Goal: Information Seeking & Learning: Learn about a topic

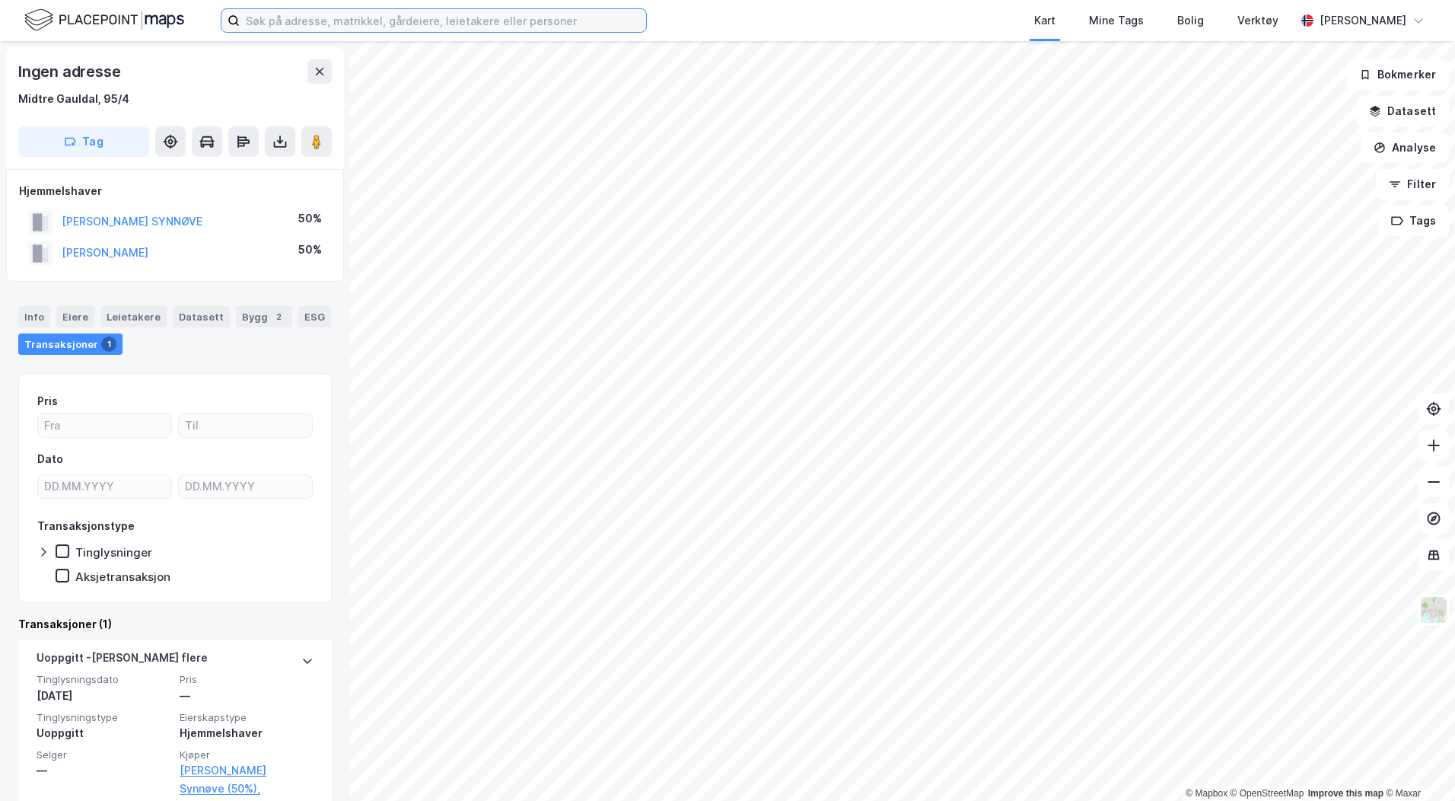
click at [326, 18] on input at bounding box center [443, 20] width 406 height 23
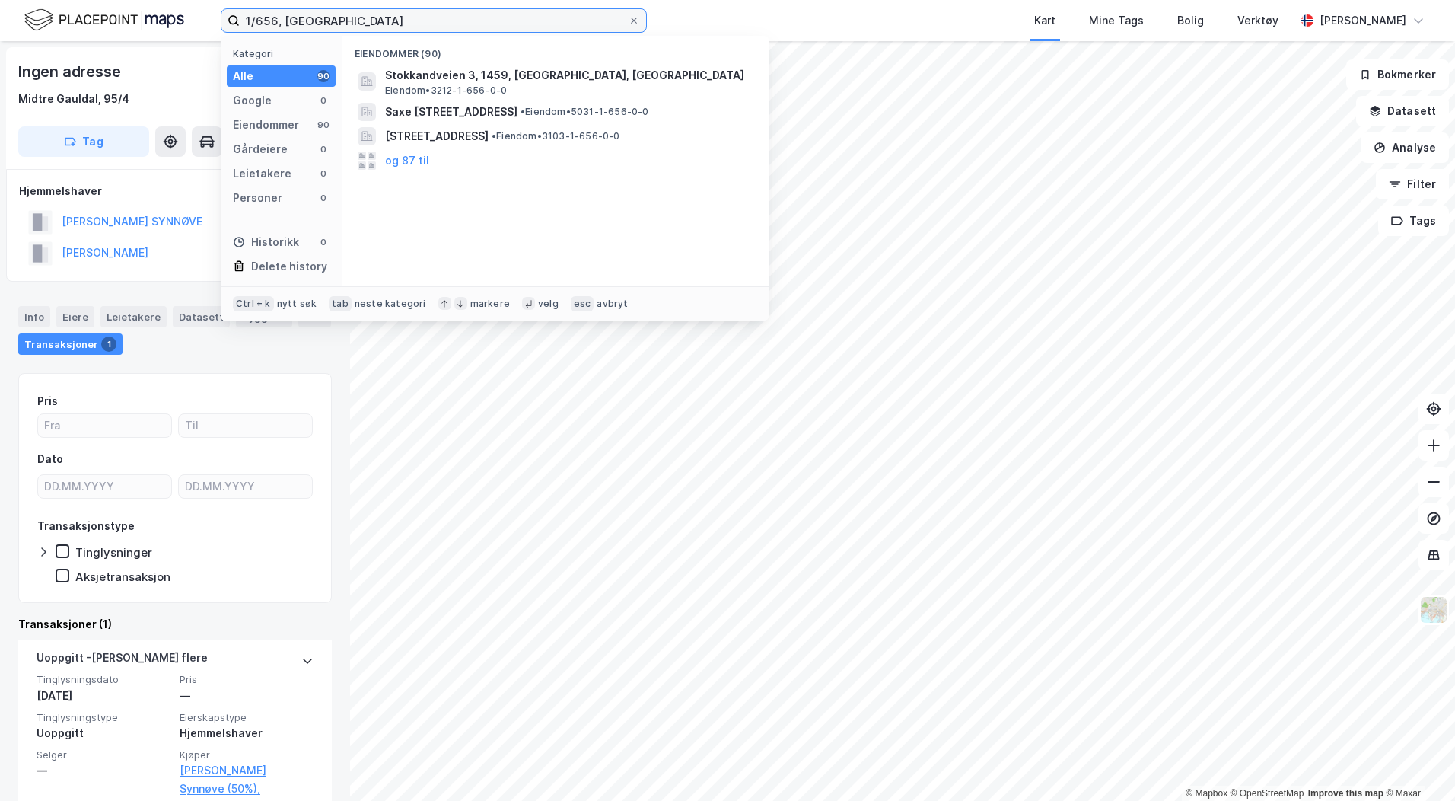
type input "1/656, [GEOGRAPHIC_DATA]"
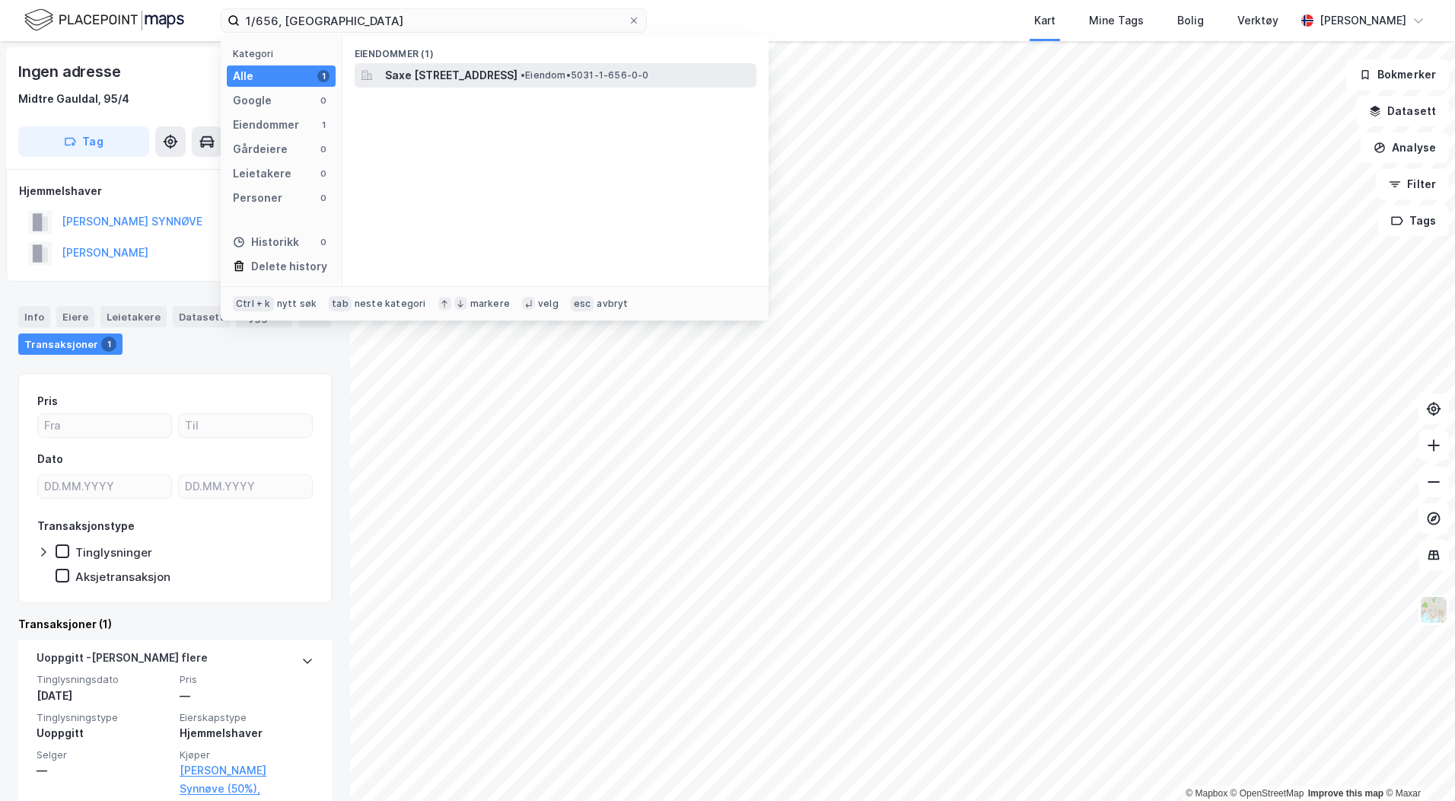
click at [518, 80] on span "Saxe [STREET_ADDRESS]" at bounding box center [451, 75] width 132 height 18
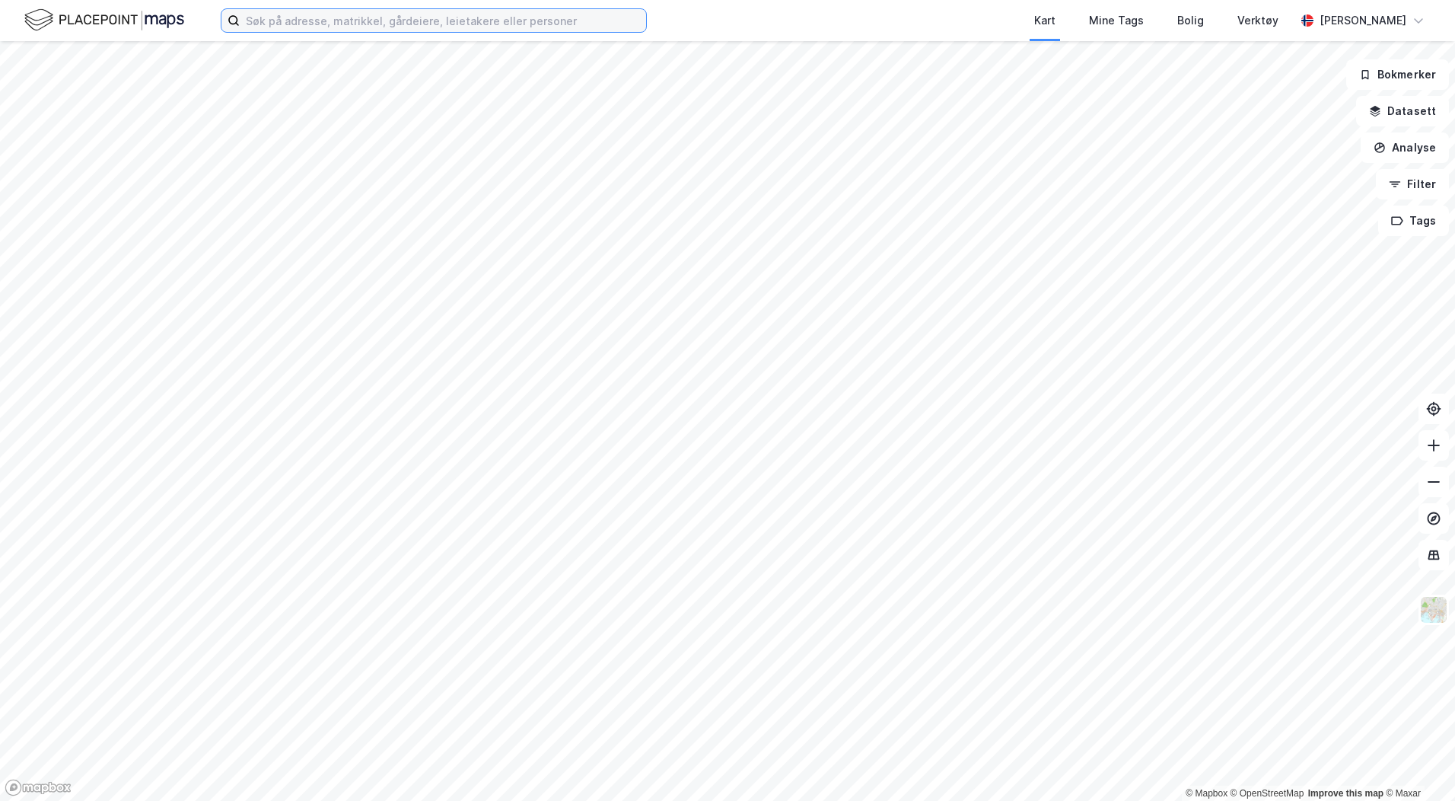
click at [304, 28] on input at bounding box center [443, 20] width 406 height 23
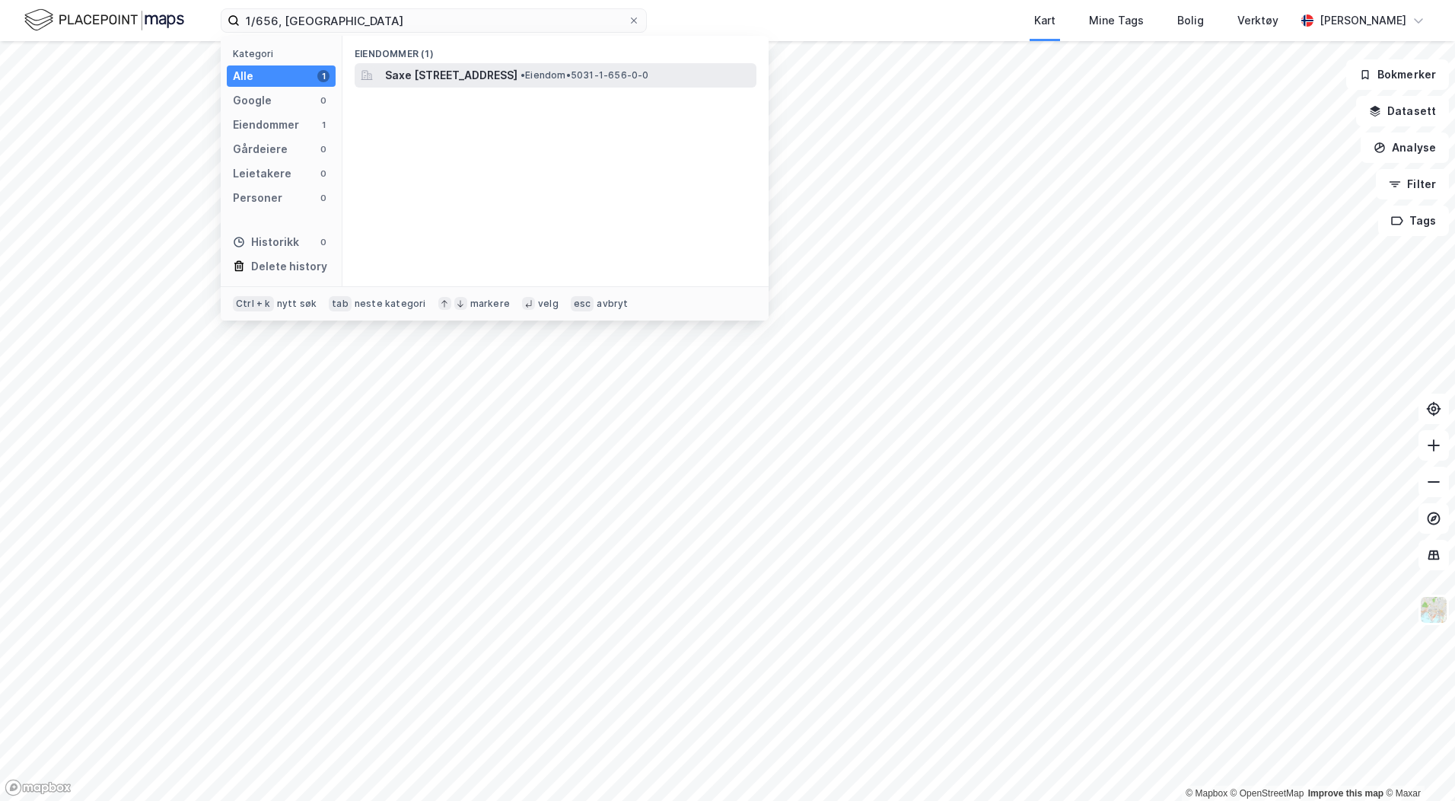
click at [427, 80] on span "Saxe [STREET_ADDRESS]" at bounding box center [451, 75] width 132 height 18
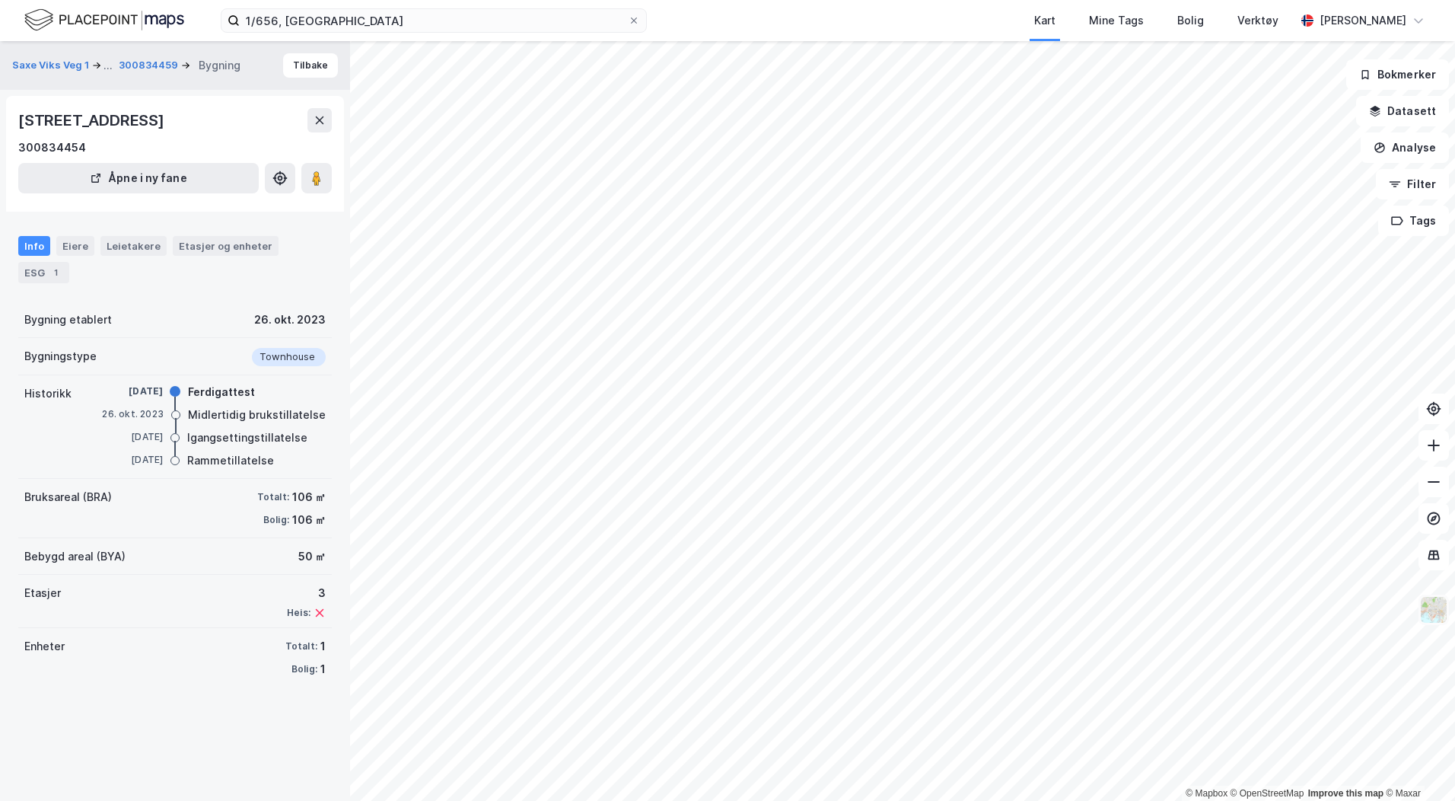
click at [1427, 608] on img at bounding box center [1434, 609] width 29 height 29
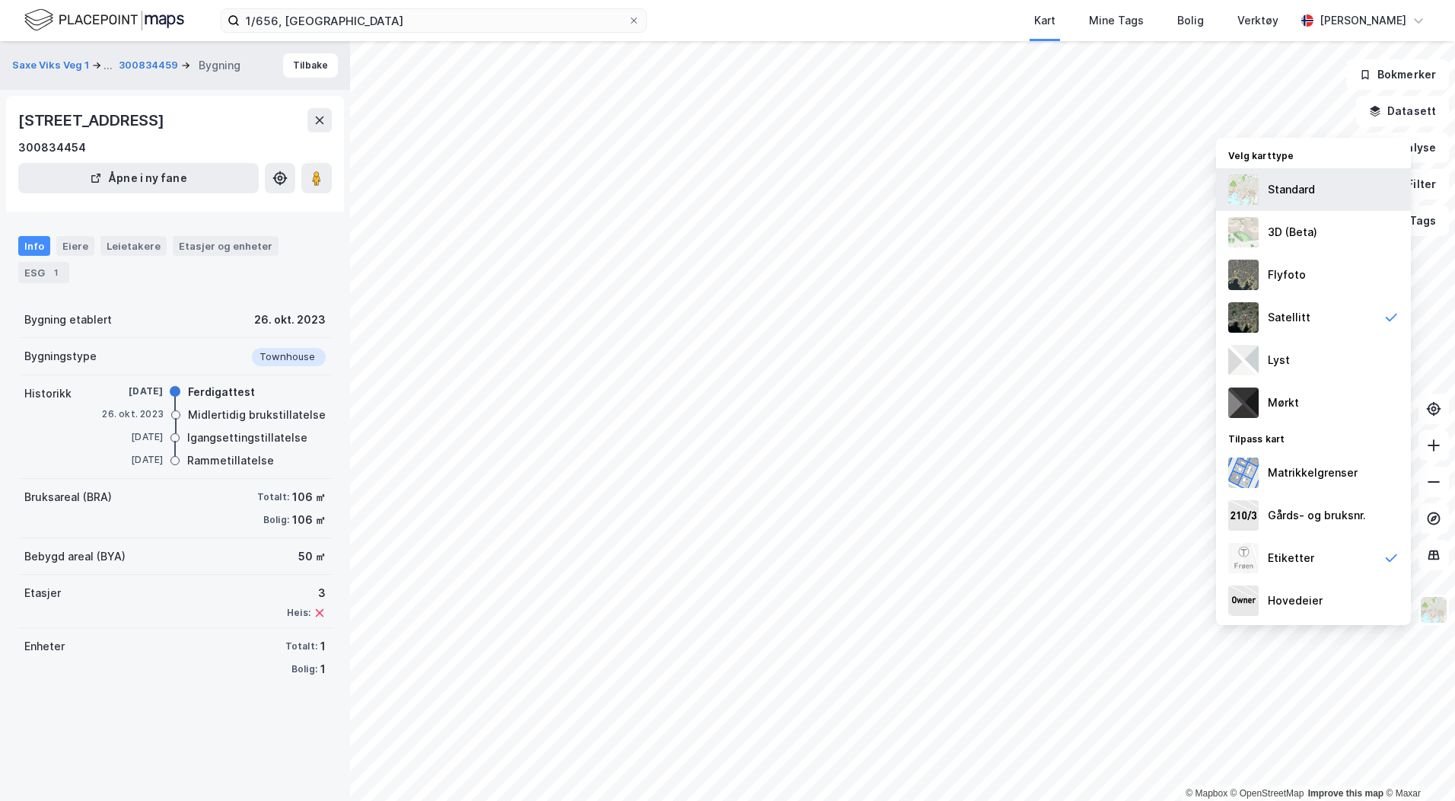
click at [1313, 190] on div "Standard" at bounding box center [1291, 189] width 47 height 18
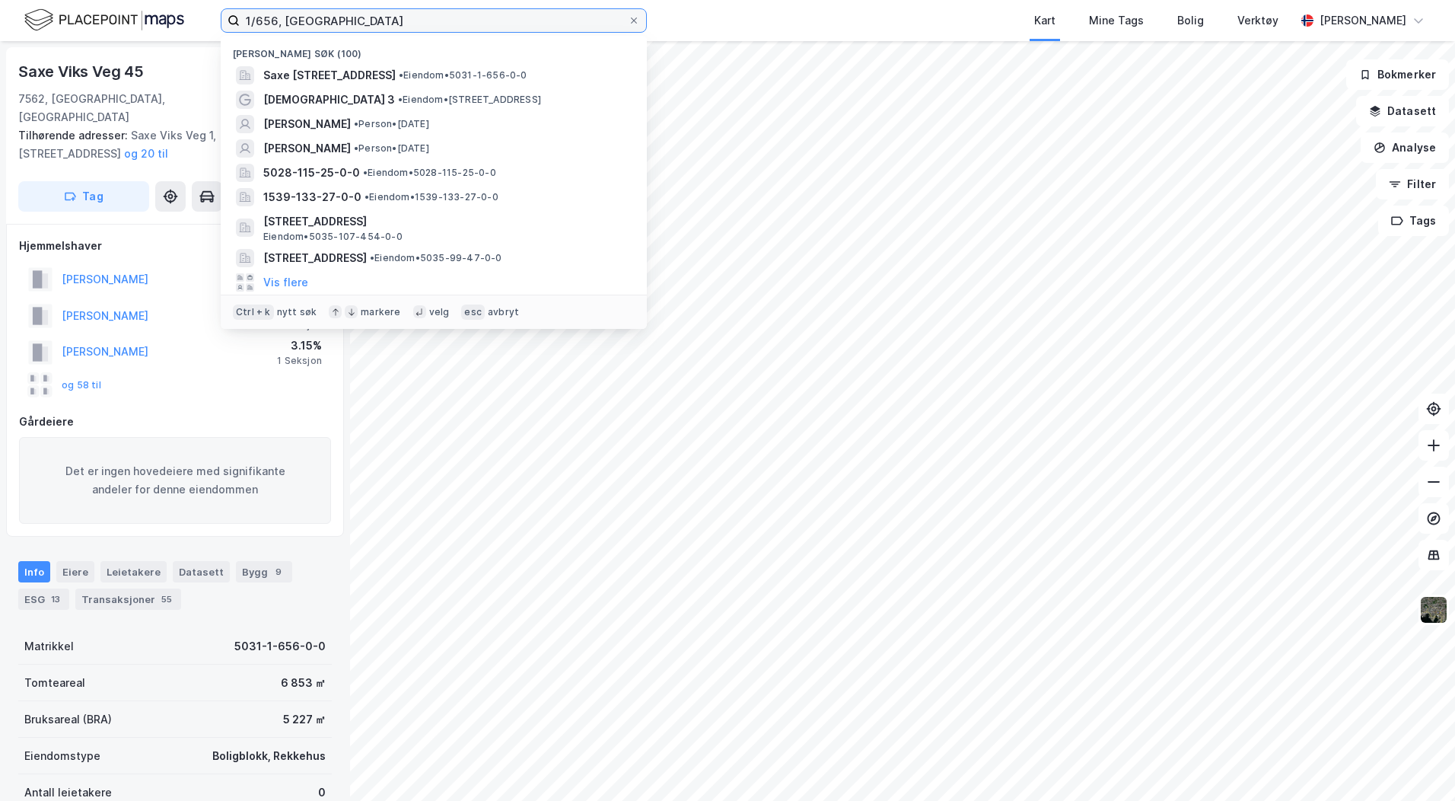
click at [449, 25] on input "1/656, [GEOGRAPHIC_DATA]" at bounding box center [434, 20] width 388 height 23
click at [449, 24] on input "1/656, [GEOGRAPHIC_DATA]" at bounding box center [434, 20] width 388 height 23
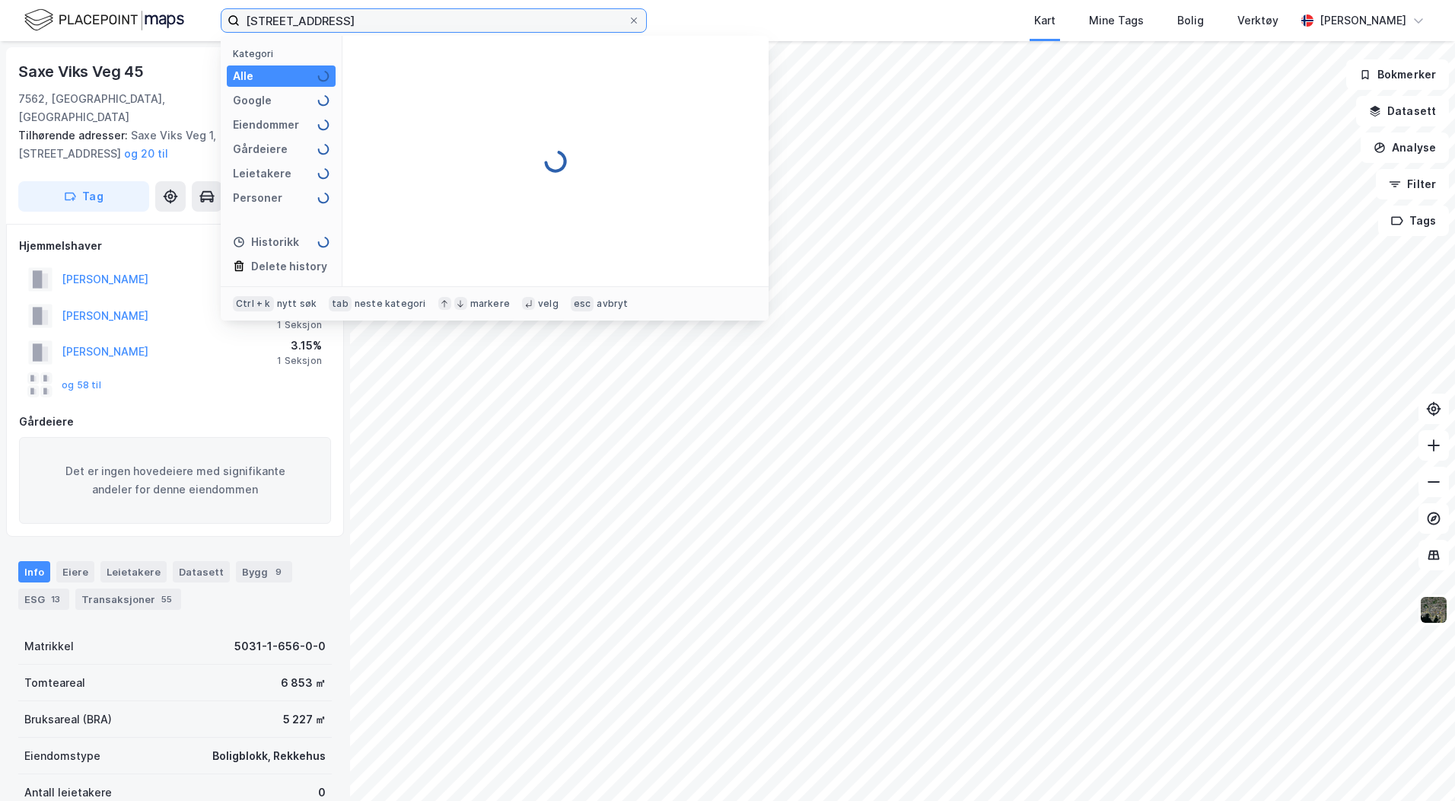
type input "[STREET_ADDRESS]"
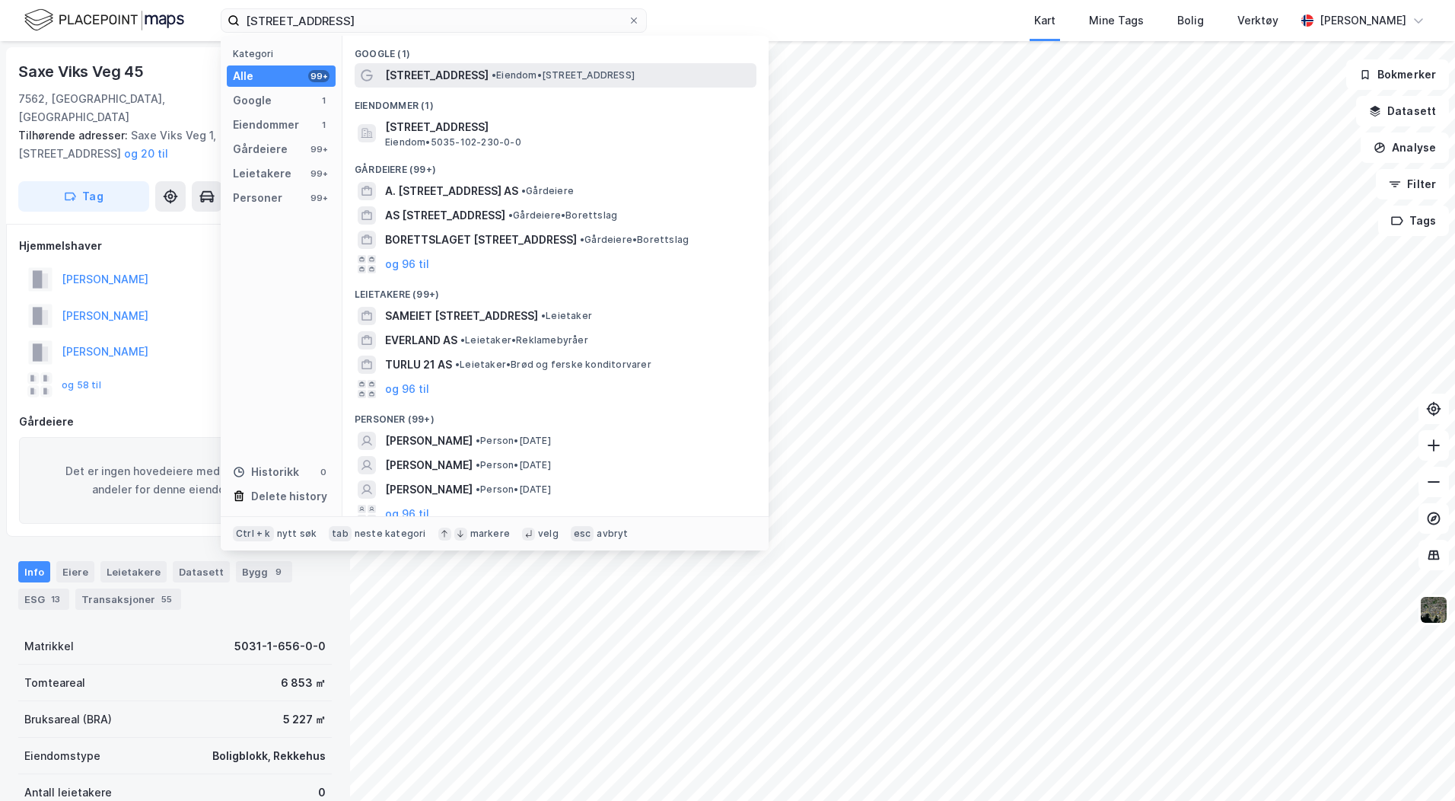
click at [455, 64] on div "[STREET_ADDRESS] • Eiendom • [STREET_ADDRESS]" at bounding box center [556, 75] width 402 height 24
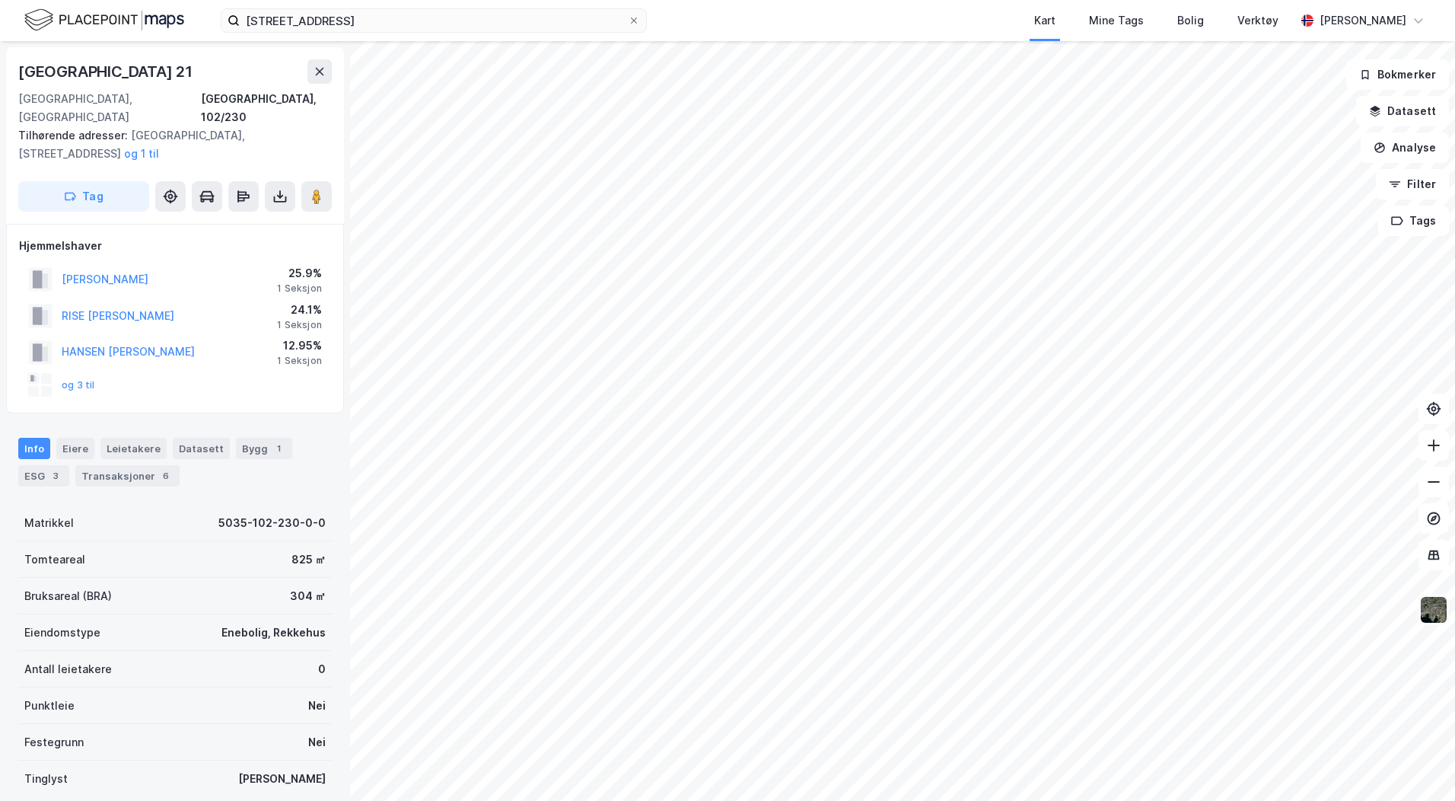
click at [1431, 617] on img at bounding box center [1434, 609] width 29 height 29
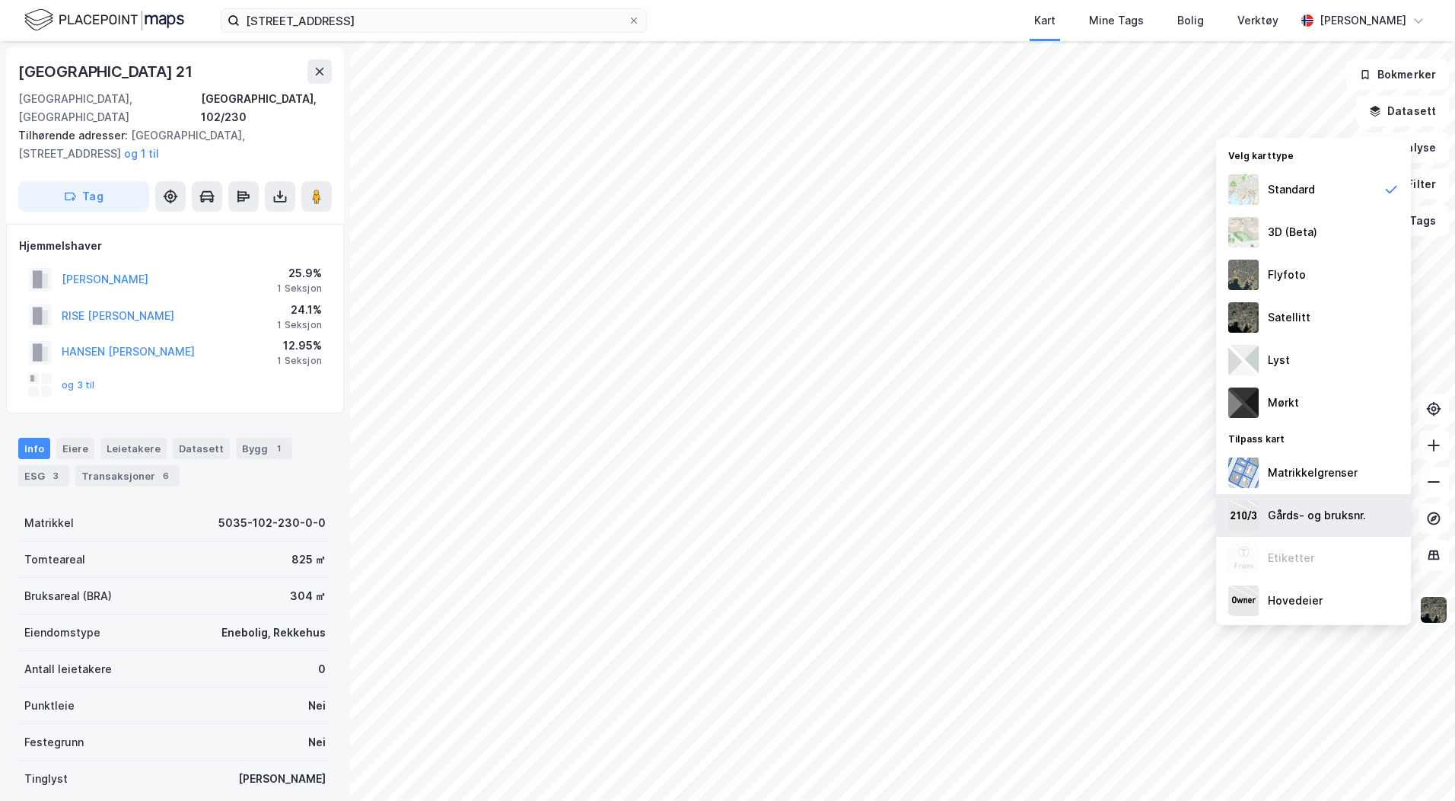
click at [1305, 496] on div "Gårds- og bruksnr." at bounding box center [1313, 515] width 195 height 43
click at [1323, 469] on div "Matrikkelgrenser" at bounding box center [1313, 473] width 90 height 18
